Goal: Navigation & Orientation: Understand site structure

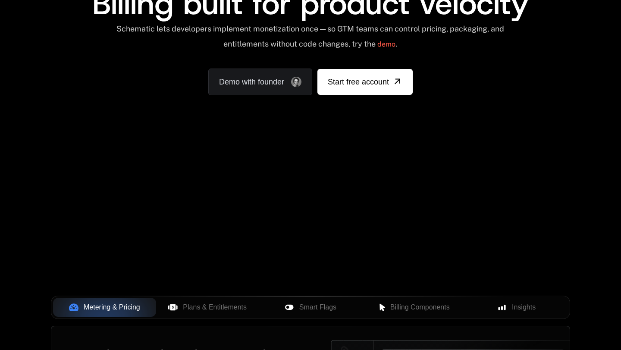
scroll to position [126, 0]
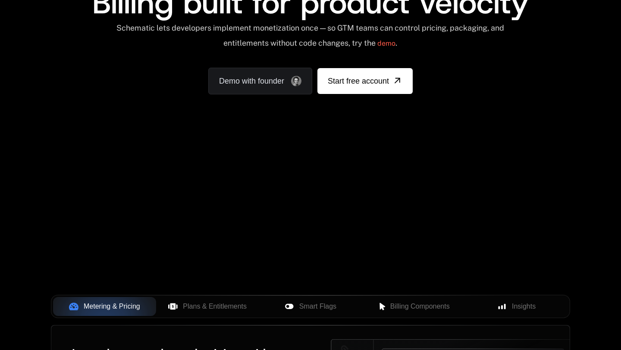
drag, startPoint x: 425, startPoint y: 173, endPoint x: 441, endPoint y: 182, distance: 18.9
click at [441, 182] on div "Your browser does not support the video tag." at bounding box center [310, 153] width 561 height 363
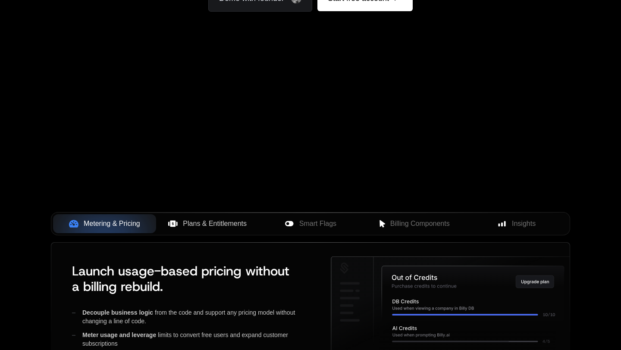
click at [229, 229] on button "Plans & Entitlements" at bounding box center [207, 223] width 103 height 19
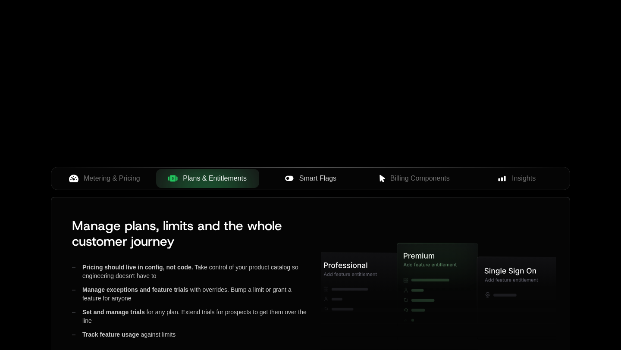
scroll to position [249, 0]
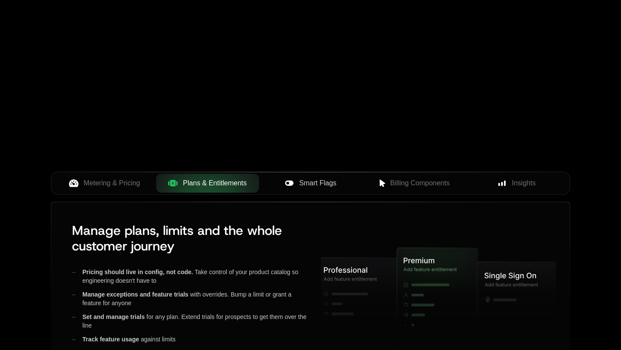
click at [312, 189] on button "Smart Flags" at bounding box center [310, 183] width 103 height 19
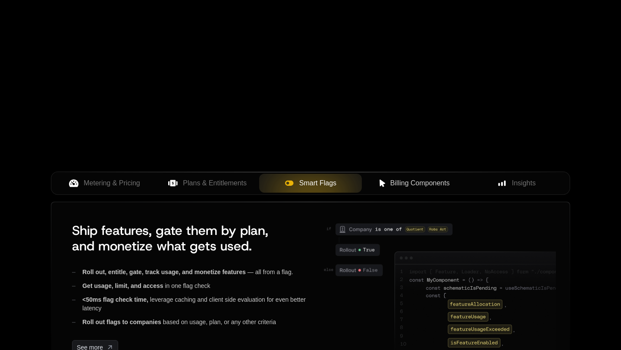
click at [393, 183] on span "Billing Components" at bounding box center [421, 183] width 60 height 10
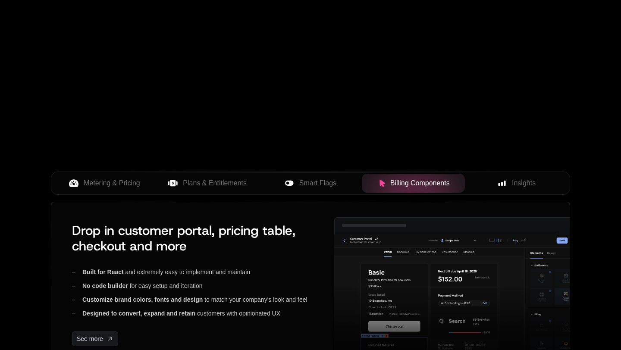
click at [618, 177] on div "AI Products Developers Pricing Docs Resources Summit Sign in Sign Up RELEASED 🔥…" at bounding box center [310, 88] width 621 height 627
click at [533, 186] on span "Insights" at bounding box center [524, 183] width 24 height 10
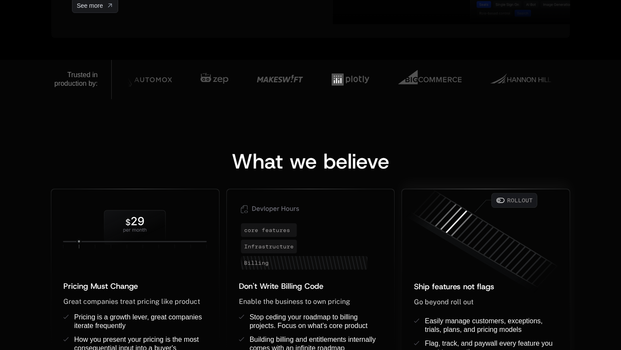
scroll to position [634, 0]
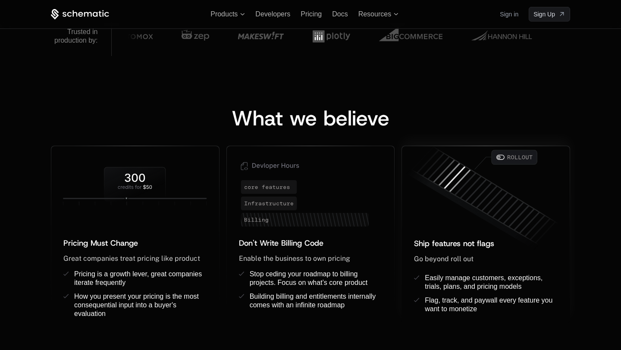
drag, startPoint x: 484, startPoint y: 200, endPoint x: 452, endPoint y: 180, distance: 37.5
click at [452, 180] on icon at bounding box center [484, 198] width 168 height 117
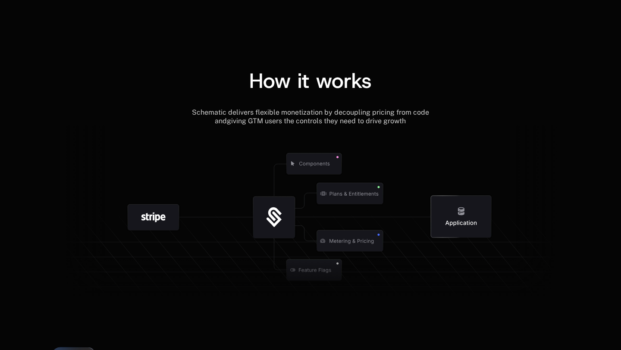
scroll to position [986, 0]
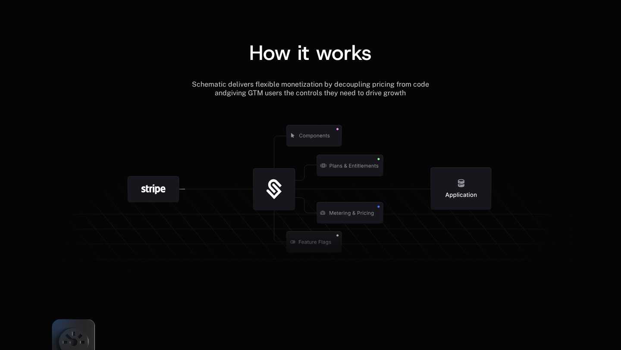
drag, startPoint x: 142, startPoint y: 195, endPoint x: 188, endPoint y: 172, distance: 51.1
click at [189, 172] on g at bounding box center [153, 189] width 90 height 90
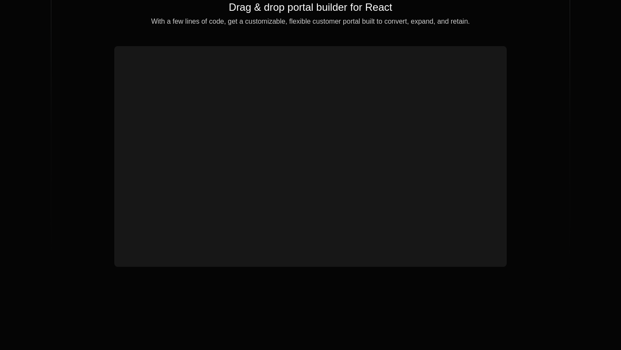
scroll to position [2978, 0]
